Goal: Find specific page/section: Find specific page/section

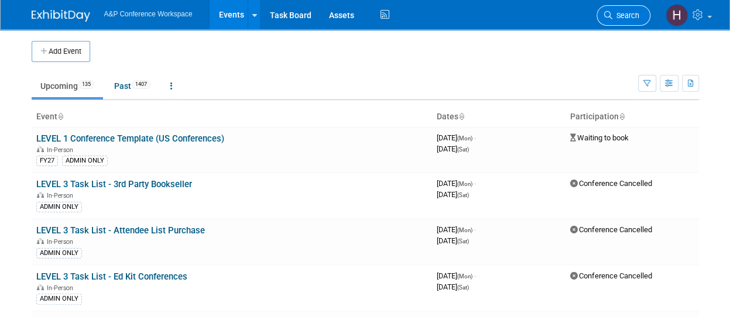
click at [618, 11] on span "Search" at bounding box center [625, 15] width 27 height 9
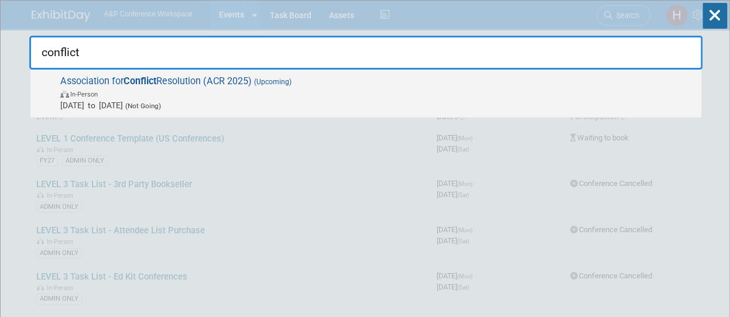
type input "conflict"
click at [178, 81] on span "Association for Conflict Resolution (ACR 2025) (Upcoming) In-Person [DATE] to […" at bounding box center [376, 94] width 639 height 36
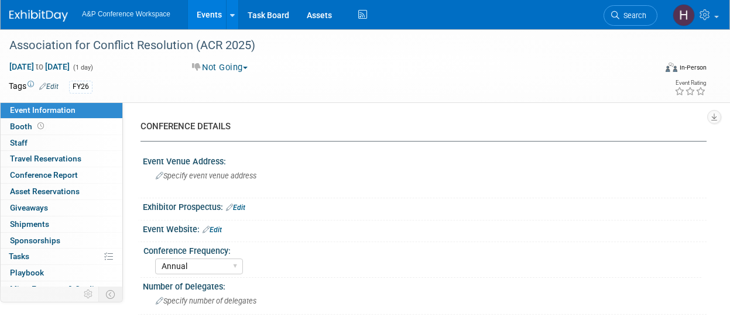
select select "Annual"
select select "Sociology"
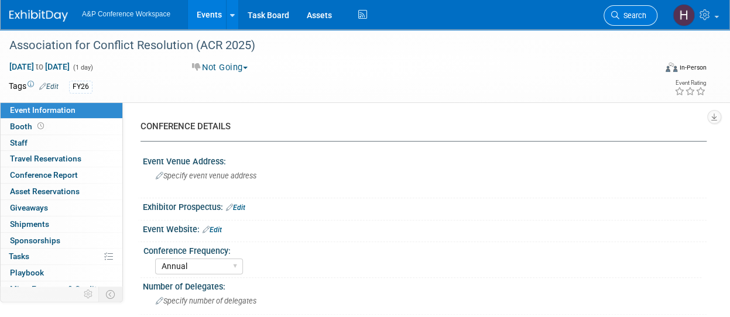
click at [628, 20] on link "Search" at bounding box center [631, 15] width 54 height 20
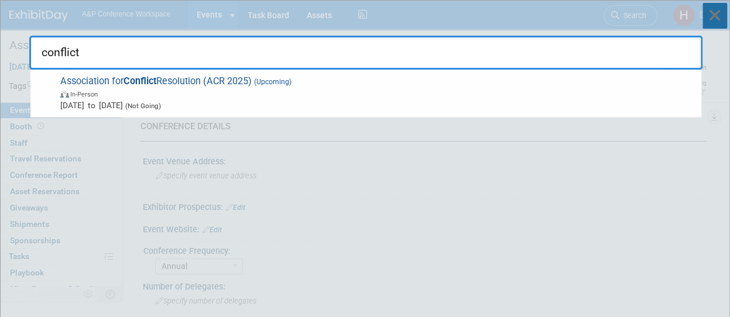
type input "conflict"
click at [711, 11] on icon at bounding box center [715, 16] width 25 height 26
